Goal: Navigation & Orientation: Locate item on page

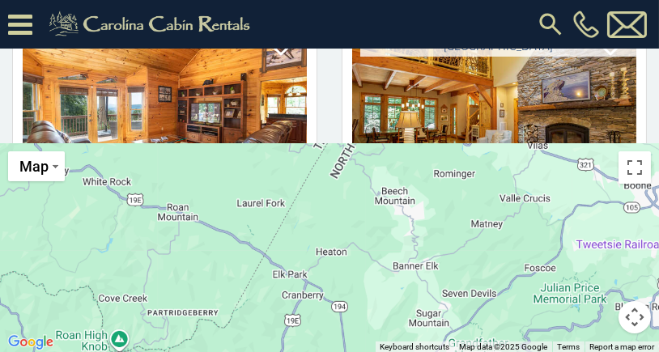
scroll to position [258, 0]
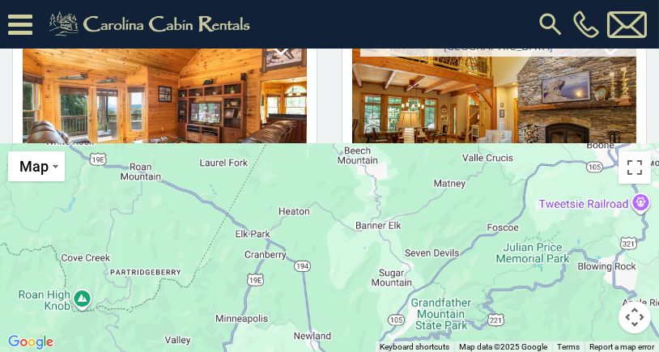
drag, startPoint x: 541, startPoint y: 326, endPoint x: 511, endPoint y: 278, distance: 56.4
click at [511, 278] on div at bounding box center [329, 248] width 659 height 210
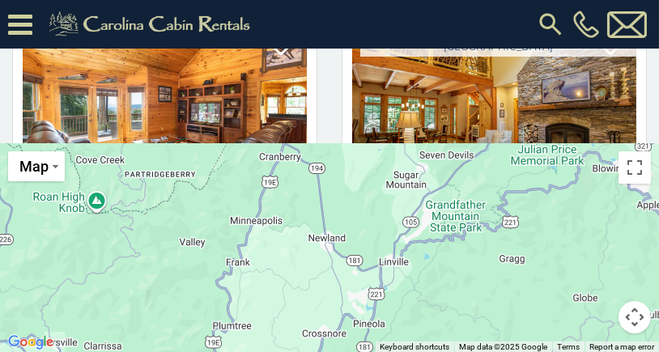
drag, startPoint x: 431, startPoint y: 275, endPoint x: 460, endPoint y: 196, distance: 84.2
click at [460, 196] on div at bounding box center [329, 248] width 659 height 210
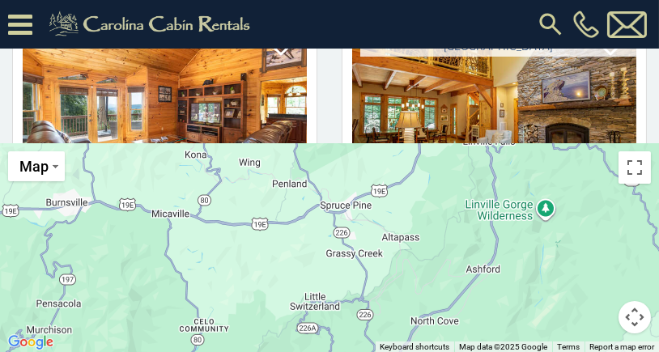
drag, startPoint x: 528, startPoint y: 316, endPoint x: 707, endPoint y: 31, distance: 336.4
click at [658, 31] on html "**********" at bounding box center [329, 47] width 659 height 611
click at [635, 163] on button "Toggle fullscreen view" at bounding box center [634, 167] width 32 height 32
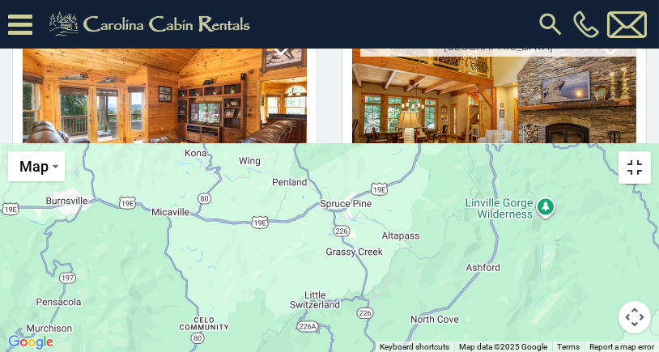
scroll to position [212, 0]
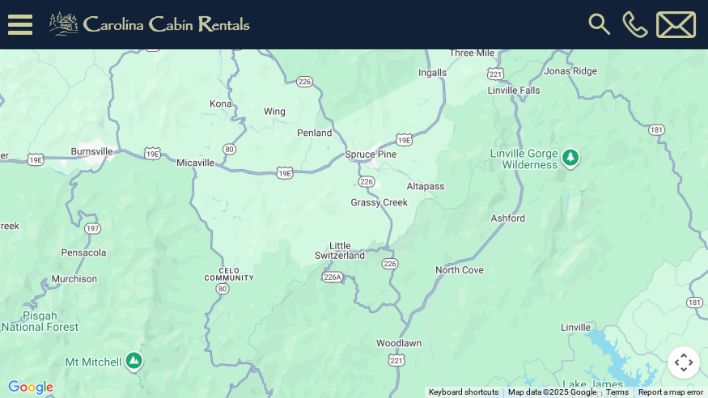
click at [658, 351] on button "Map camera controls" at bounding box center [684, 362] width 32 height 32
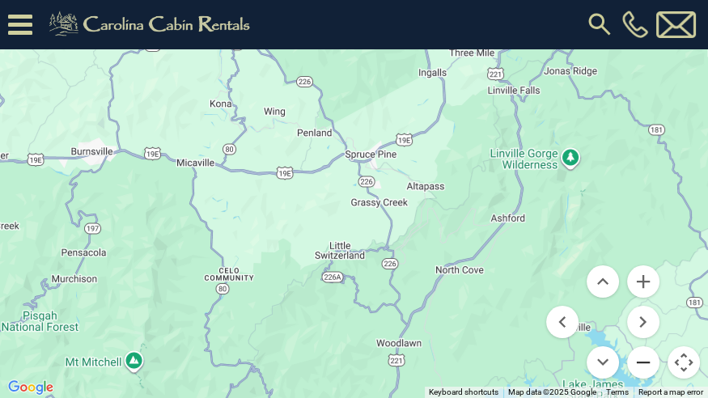
click at [641, 351] on button "Zoom out" at bounding box center [643, 362] width 32 height 32
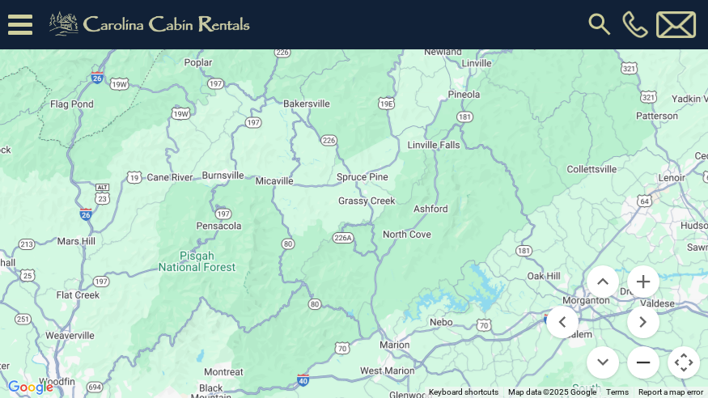
click at [642, 351] on button "Zoom out" at bounding box center [643, 362] width 32 height 32
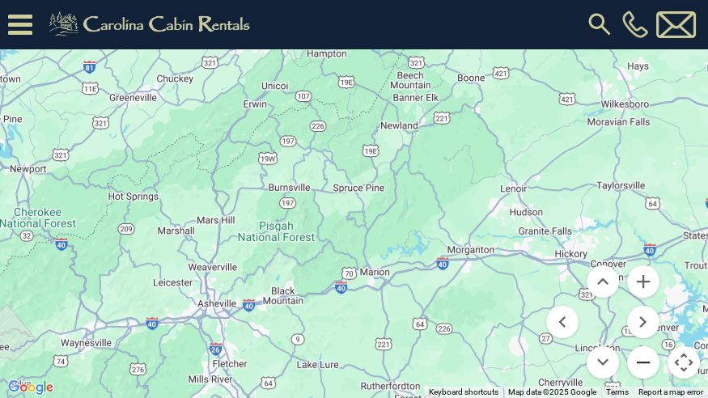
click at [641, 351] on button "Zoom out" at bounding box center [643, 362] width 32 height 32
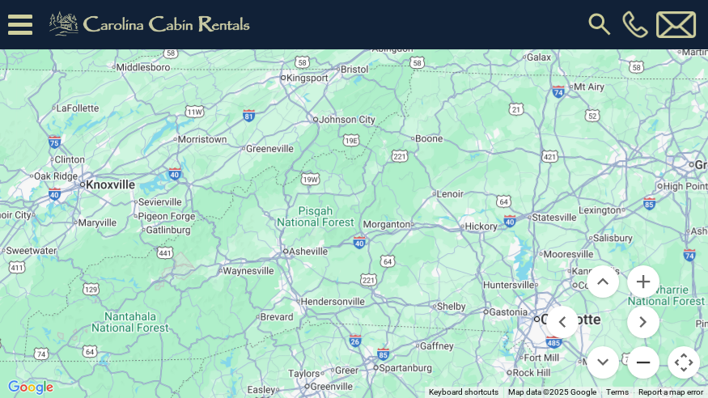
click at [641, 351] on button "Zoom out" at bounding box center [643, 362] width 32 height 32
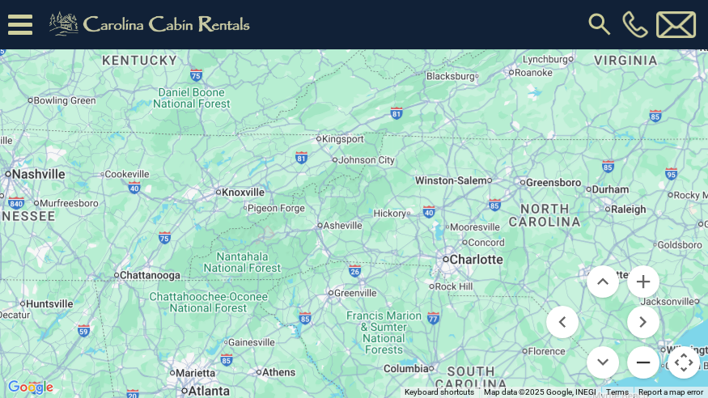
click at [644, 351] on button "Zoom out" at bounding box center [643, 362] width 32 height 32
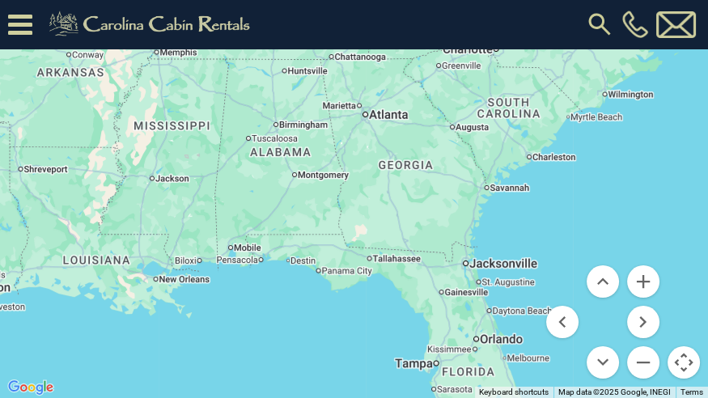
drag, startPoint x: 410, startPoint y: 353, endPoint x: 509, endPoint y: 172, distance: 206.4
click at [509, 172] on div at bounding box center [354, 199] width 708 height 398
click at [456, 351] on div at bounding box center [354, 199] width 708 height 398
click at [482, 320] on div at bounding box center [354, 199] width 708 height 398
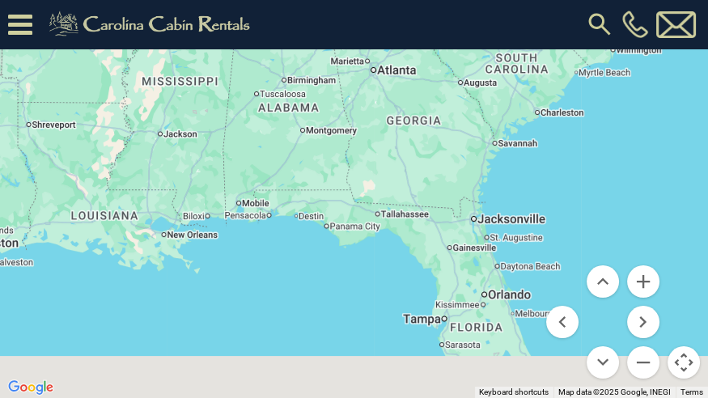
drag, startPoint x: 485, startPoint y: 360, endPoint x: 493, endPoint y: 313, distance: 47.6
click at [493, 313] on div at bounding box center [354, 199] width 708 height 398
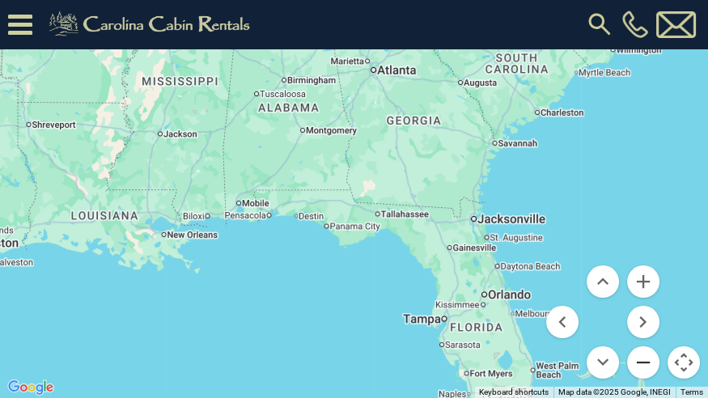
click at [643, 351] on button "Zoom out" at bounding box center [643, 362] width 32 height 32
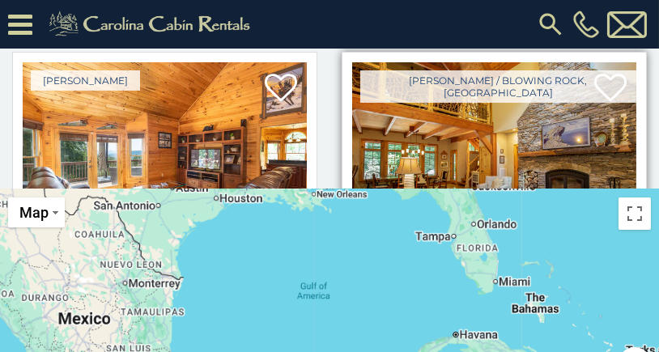
drag, startPoint x: 440, startPoint y: 301, endPoint x: 519, endPoint y: 181, distance: 143.2
click at [519, 181] on main "**********" at bounding box center [329, 189] width 659 height 419
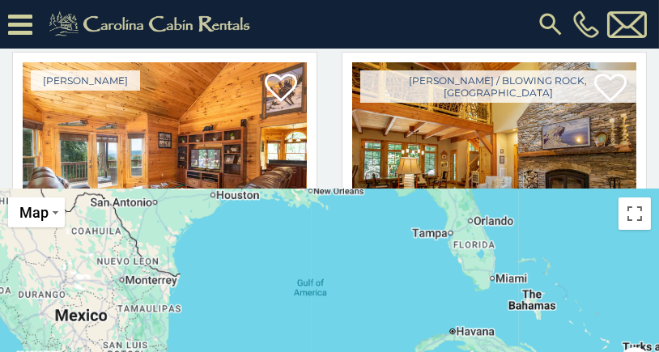
click at [467, 249] on div at bounding box center [329, 294] width 659 height 210
click at [467, 248] on div at bounding box center [329, 294] width 659 height 210
click at [466, 248] on div at bounding box center [329, 294] width 659 height 210
